Goal: Find specific page/section: Find specific page/section

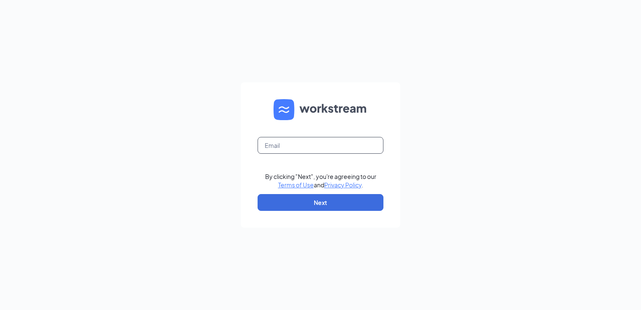
click at [329, 146] on input "text" at bounding box center [321, 145] width 126 height 17
type input "Michelle.Richards@pjunited.com"
click at [327, 205] on button "Next" at bounding box center [321, 202] width 126 height 17
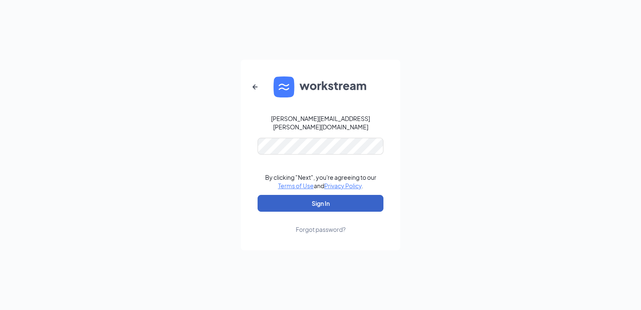
click at [324, 199] on button "Sign In" at bounding box center [321, 203] width 126 height 17
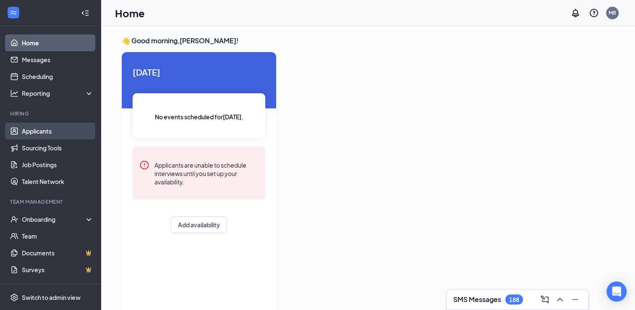
click at [34, 133] on link "Applicants" at bounding box center [58, 131] width 72 height 17
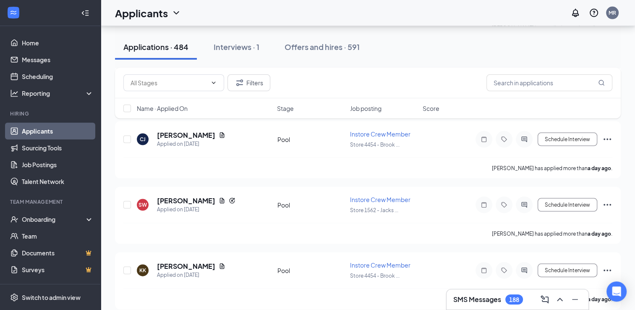
scroll to position [1743, 0]
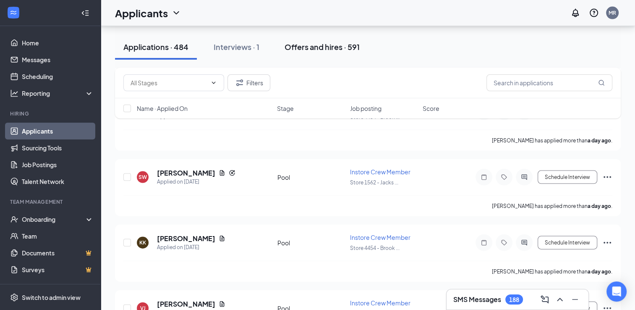
click at [327, 46] on div "Offers and hires · 591" at bounding box center [322, 47] width 75 height 10
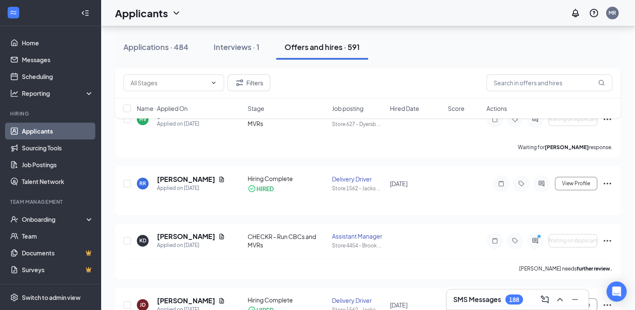
scroll to position [179, 0]
